Goal: Information Seeking & Learning: Learn about a topic

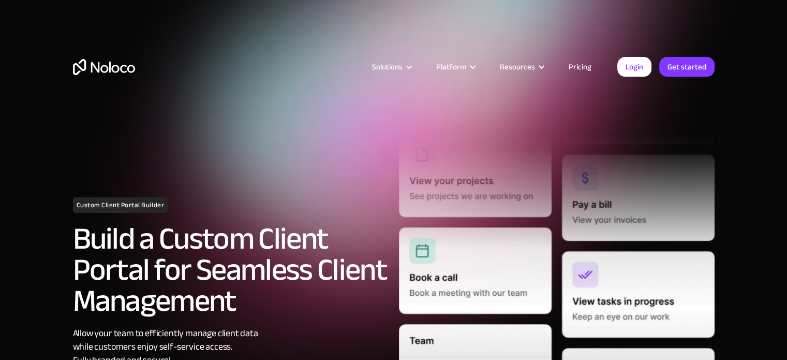
drag, startPoint x: 0, startPoint y: 0, endPoint x: 579, endPoint y: 70, distance: 583.3
click at [579, 70] on link "Pricing" at bounding box center [580, 66] width 49 height 13
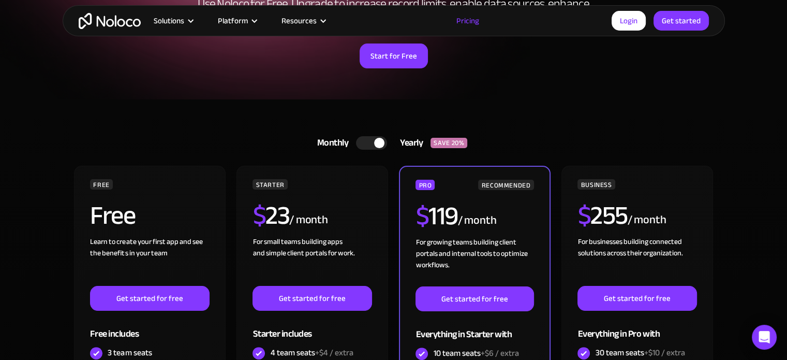
scroll to position [272, 0]
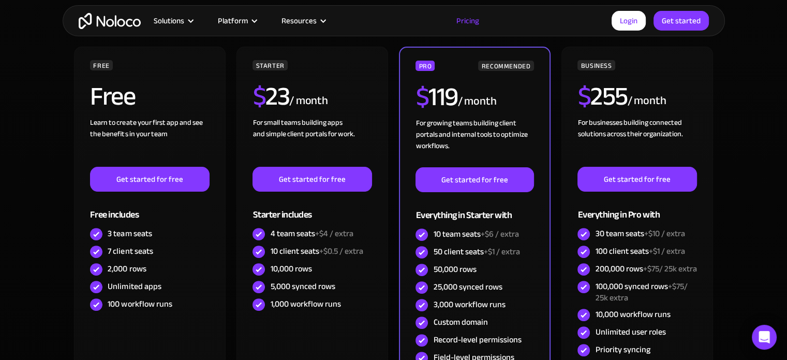
click at [0, 267] on section "Monthly Yearly SAVE 20% Monthly Yearly SAVE 20% FREE Free Learn to create your …" at bounding box center [393, 238] width 787 height 516
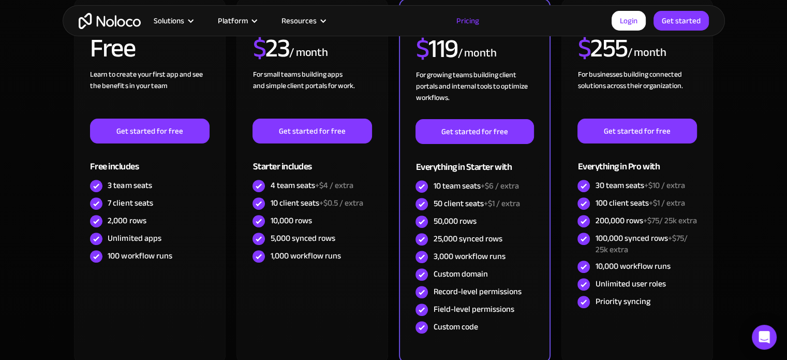
click at [0, 267] on section "Monthly Yearly SAVE 20% Monthly Yearly SAVE 20% FREE Free Learn to create your …" at bounding box center [393, 190] width 787 height 516
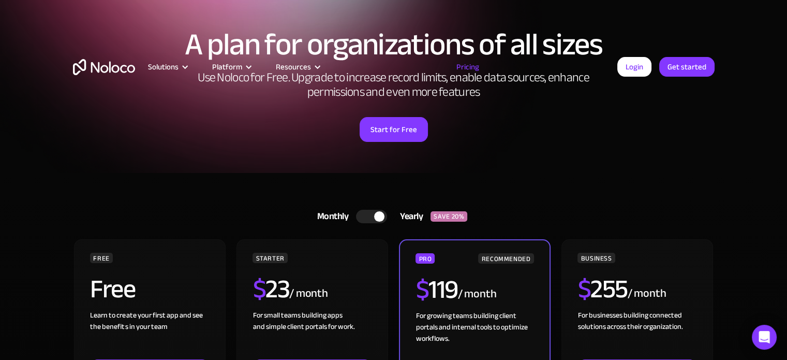
scroll to position [0, 0]
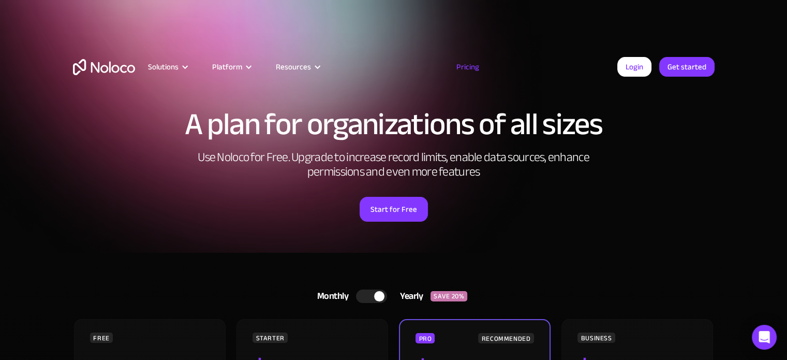
click at [108, 63] on img "home" at bounding box center [104, 67] width 62 height 16
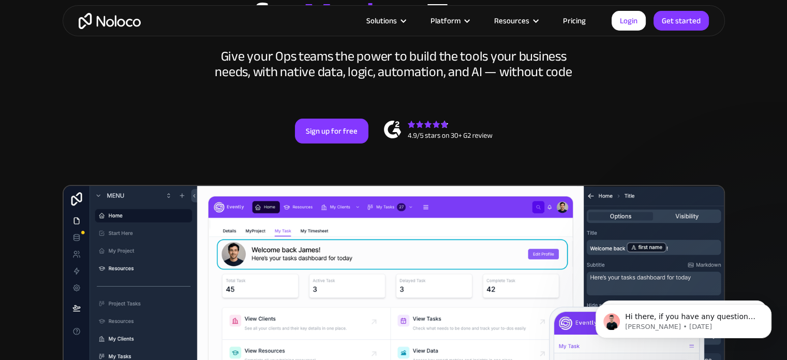
scroll to position [174, 0]
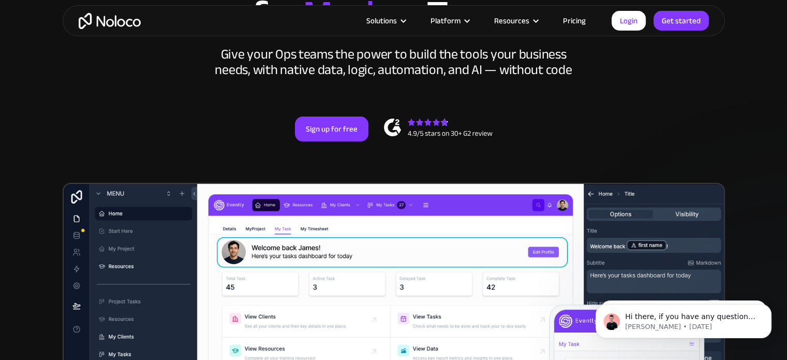
click at [0, 216] on section "New: Connect Noloco to Stripe Custom No-Code Business Apps Platform Flexible Bu…" at bounding box center [393, 240] width 787 height 828
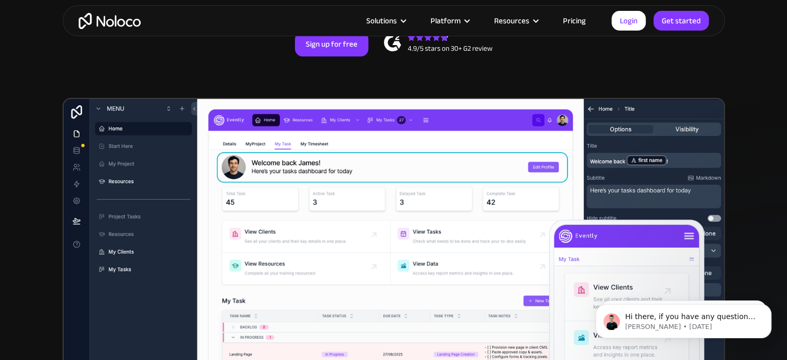
scroll to position [283, 0]
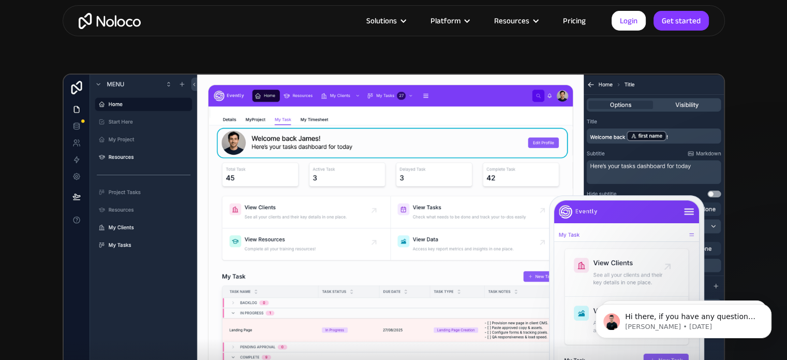
click at [0, 216] on section "New: Connect Noloco to Stripe Custom No-Code Business Apps Platform Flexible Bu…" at bounding box center [393, 131] width 787 height 828
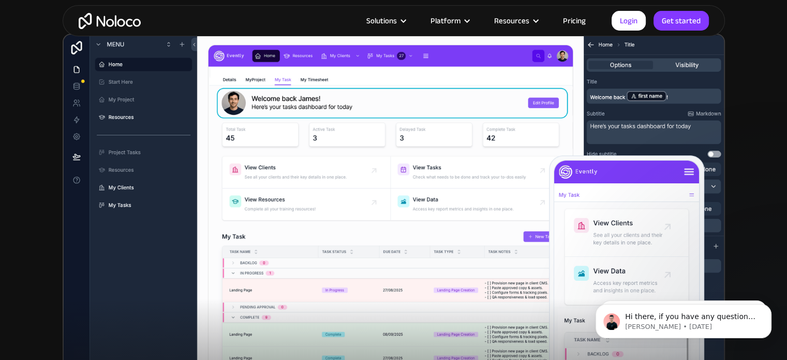
scroll to position [324, 0]
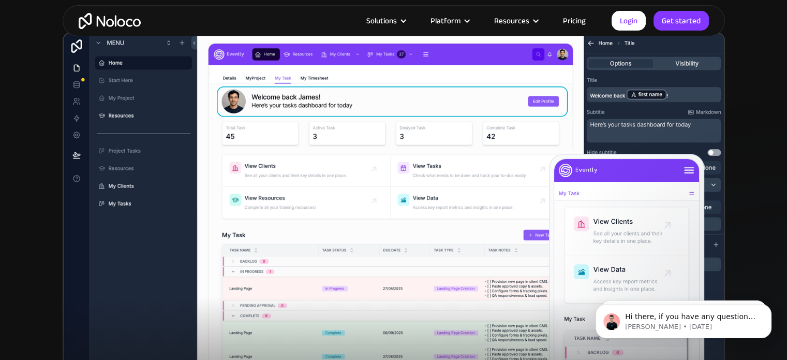
click at [0, 216] on section "New: Connect Noloco to Stripe Custom No-Code Business Apps Platform Flexible Bu…" at bounding box center [393, 90] width 787 height 828
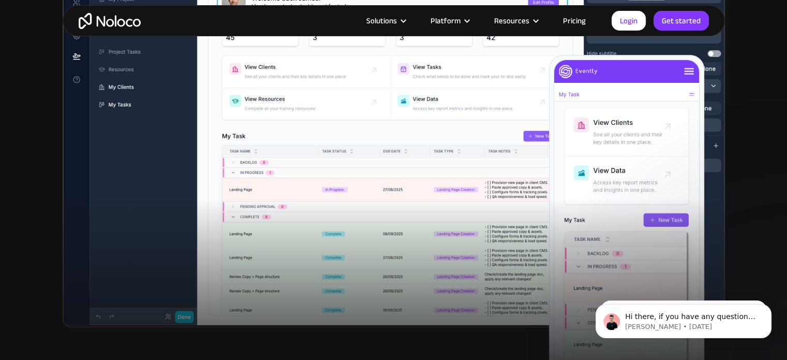
scroll to position [425, 0]
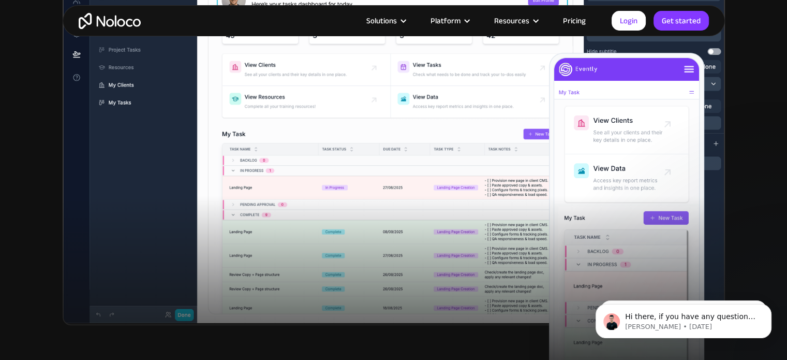
click at [0, 216] on div at bounding box center [393, 299] width 787 height 207
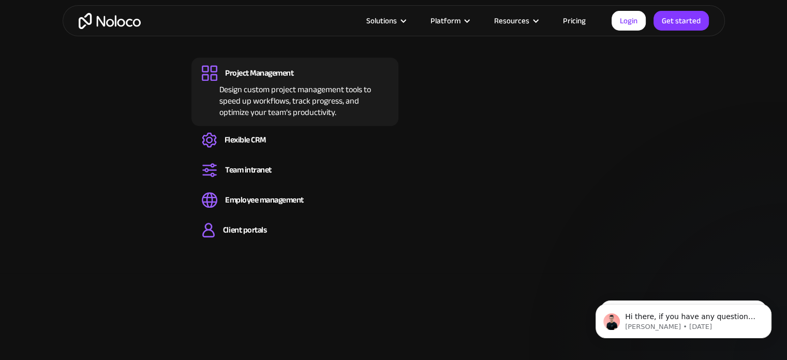
scroll to position [1140, 0]
click at [0, 216] on section "All the business tools your team needs, in one centralized platform It’s never …" at bounding box center [393, 52] width 787 height 440
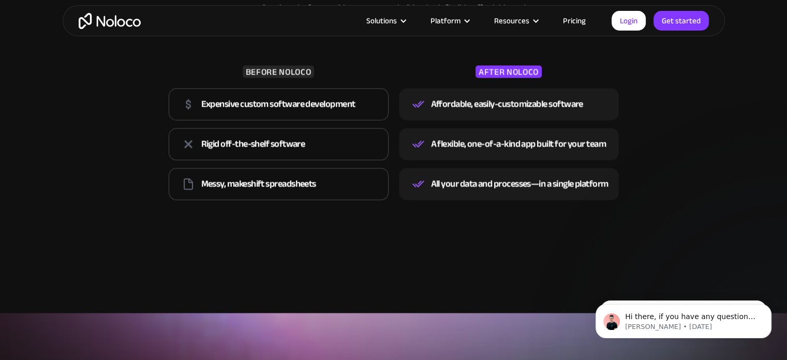
scroll to position [1611, 0]
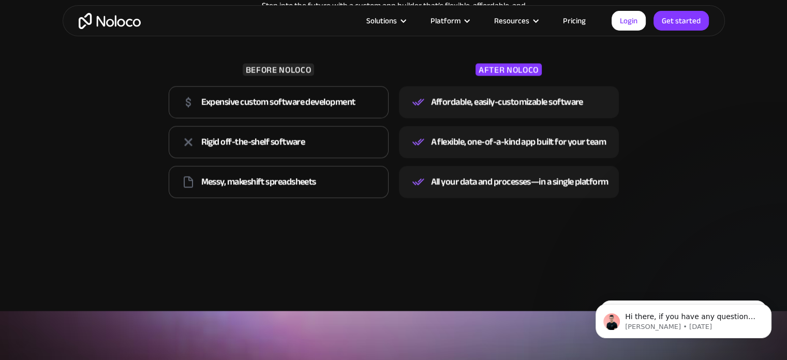
click at [0, 216] on section "The modern way to power your business operations Step into the future with a cu…" at bounding box center [393, 56] width 787 height 509
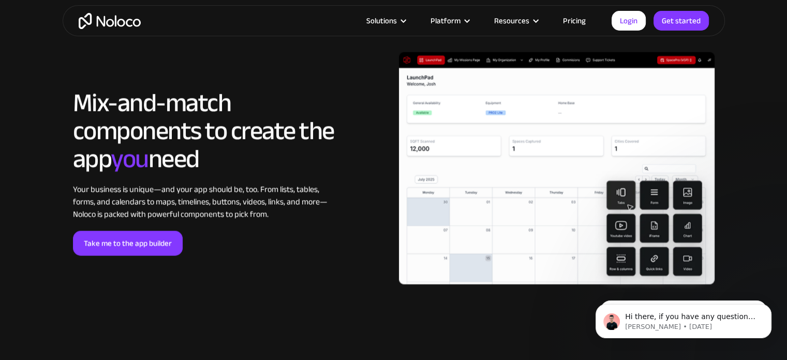
scroll to position [2298, 0]
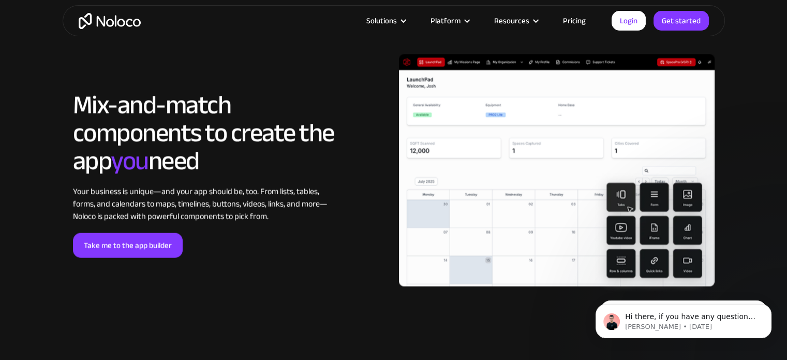
click at [0, 216] on section "LOREM IPSUM Mix-and-match components to create the app you need Your business i…" at bounding box center [393, 175] width 787 height 406
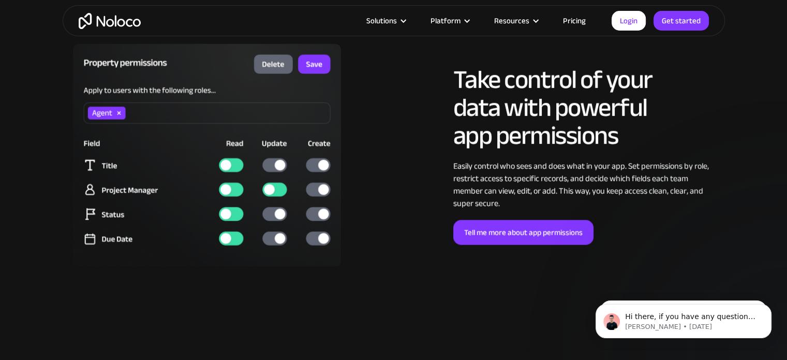
scroll to position [2713, 0]
click at [0, 216] on section "LOREM IPSUM Take control of your data with powerful app permissions Easily cont…" at bounding box center [393, 156] width 787 height 388
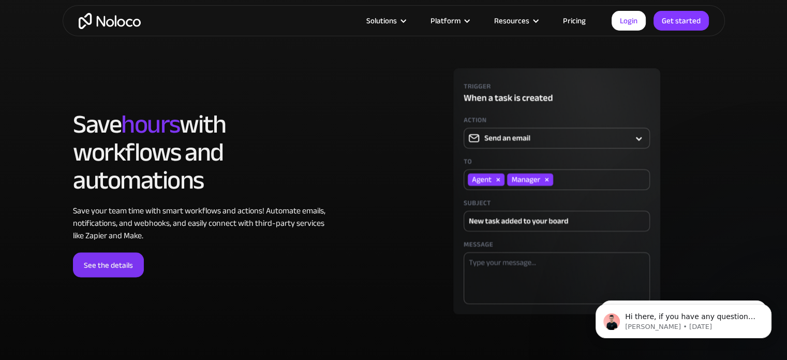
scroll to position [3072, 0]
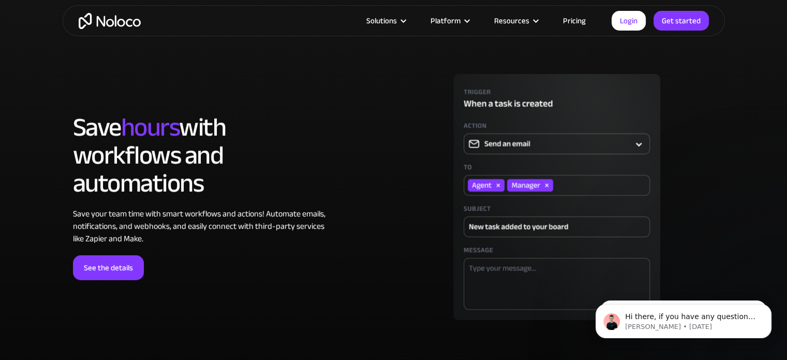
click at [0, 216] on section "LOREM IPSUM Save hours with workflows and automations Save your team time with …" at bounding box center [393, 196] width 787 height 411
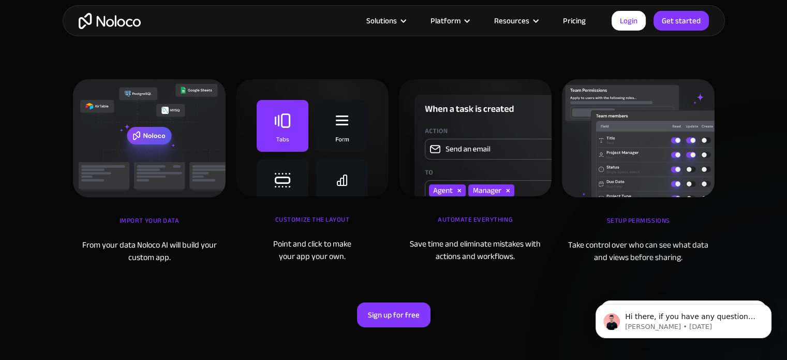
scroll to position [3552, 0]
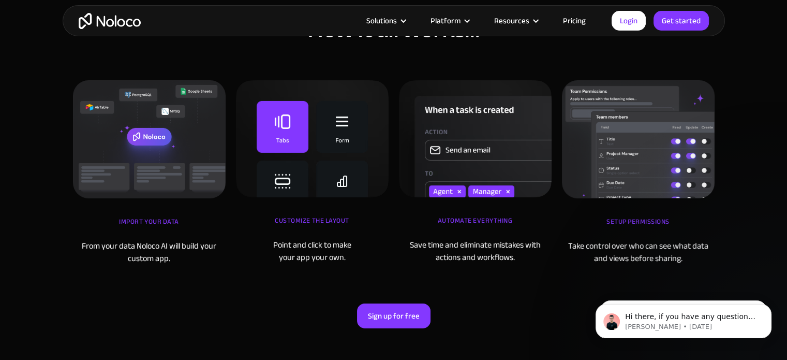
click at [0, 216] on section "How it all works… iMPORT YOUR DATA From your data Noloco AI will build your cus…" at bounding box center [393, 166] width 787 height 489
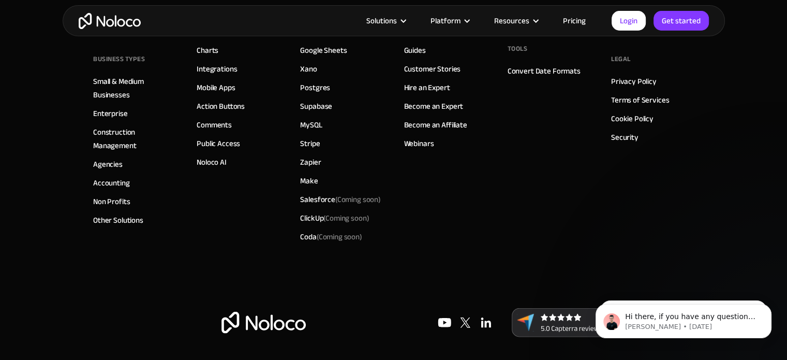
scroll to position [6261, 0]
